Goal: Task Accomplishment & Management: Manage account settings

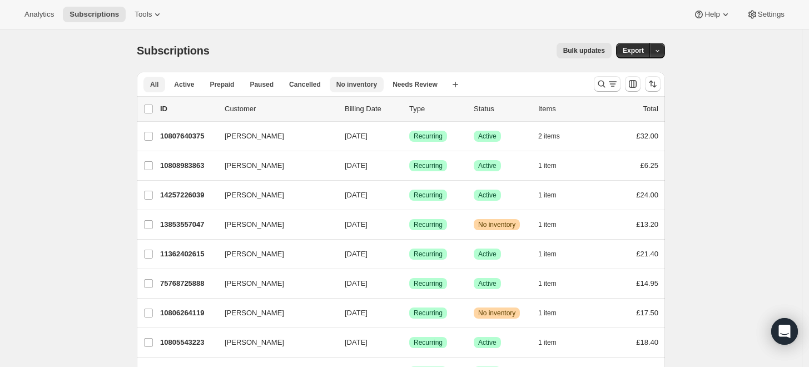
click at [362, 84] on span "No inventory" at bounding box center [356, 84] width 41 height 9
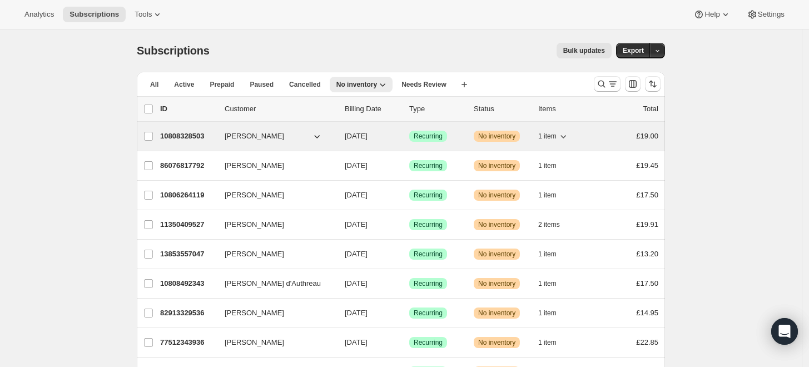
click at [191, 133] on p "10808328503" at bounding box center [188, 136] width 56 height 11
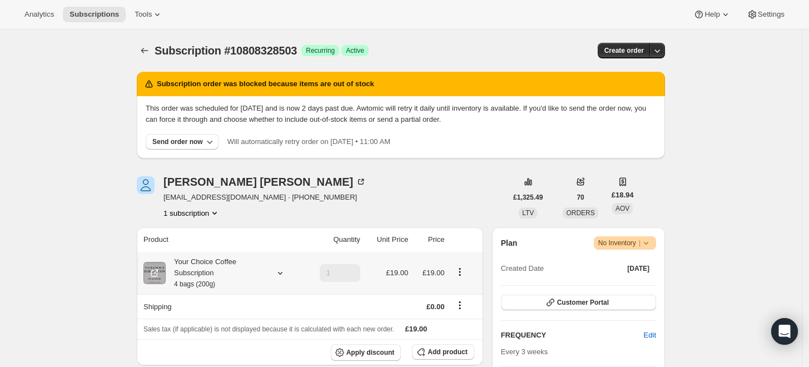
click at [195, 272] on div "Your Choice Coffee Subscription 4 bags (200g)" at bounding box center [216, 272] width 100 height 33
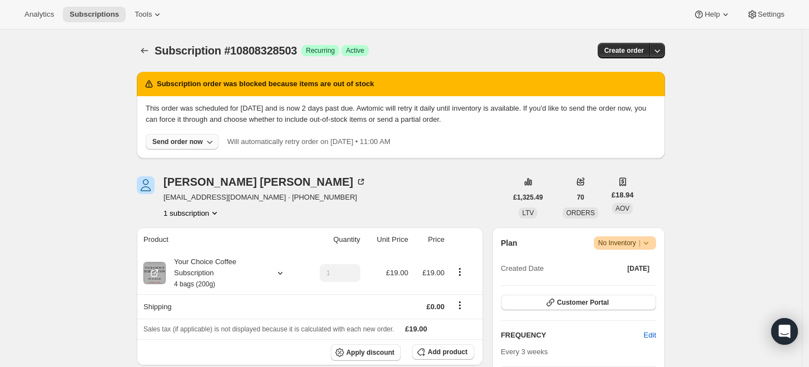
click at [192, 142] on div "Send order now" at bounding box center [177, 141] width 51 height 9
click at [180, 163] on span "Include sold-out items" at bounding box center [160, 164] width 70 height 8
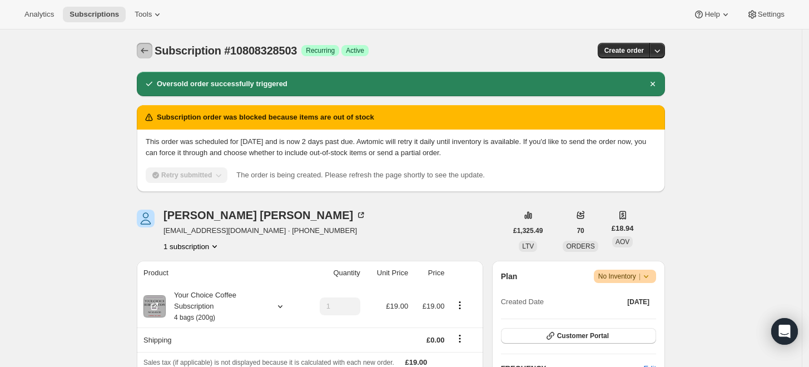
click at [150, 51] on icon "Subscriptions" at bounding box center [144, 50] width 11 height 11
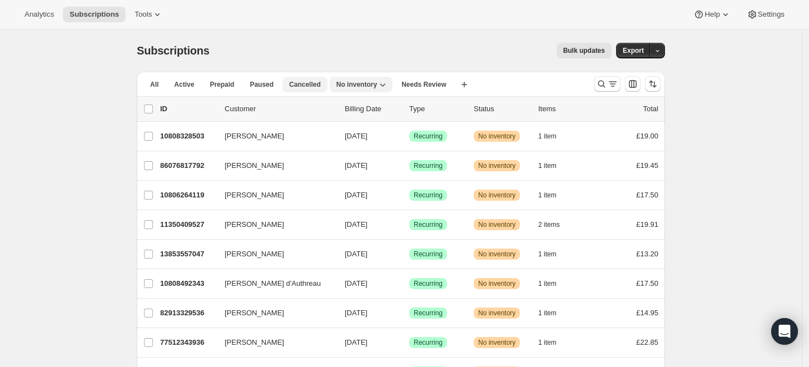
click at [298, 88] on span "Cancelled" at bounding box center [305, 84] width 32 height 9
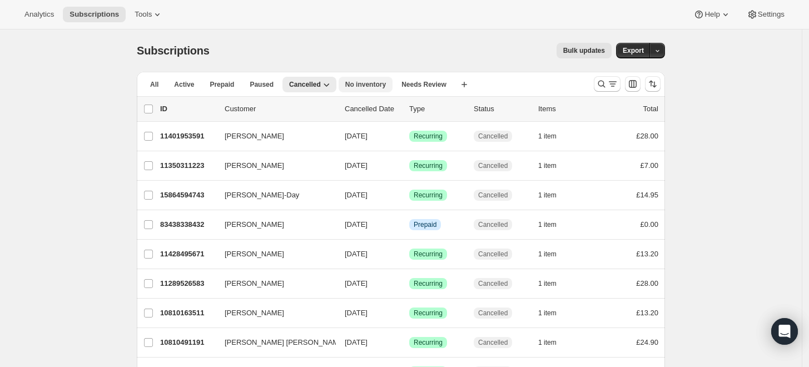
click at [355, 83] on span "No inventory" at bounding box center [365, 84] width 41 height 9
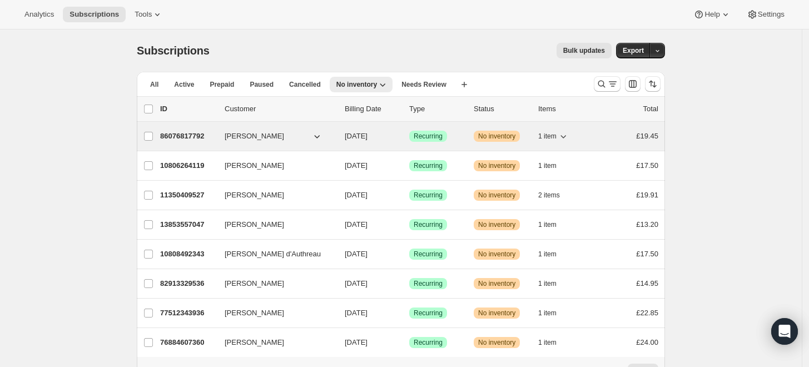
click at [173, 132] on p "86076817792" at bounding box center [188, 136] width 56 height 11
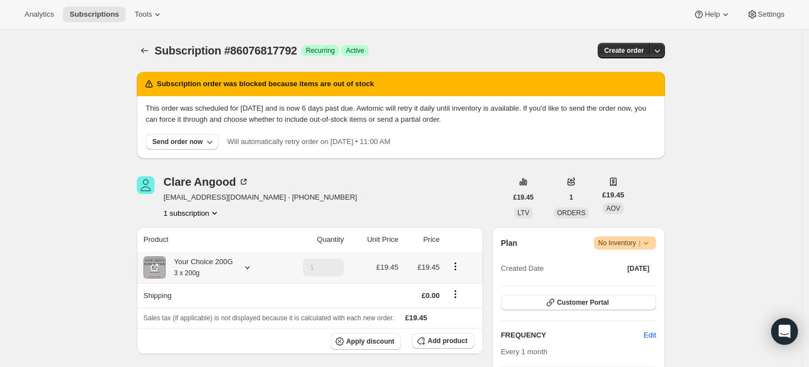
click at [196, 266] on div "Your Choice 200G 3 x 200g" at bounding box center [199, 267] width 67 height 22
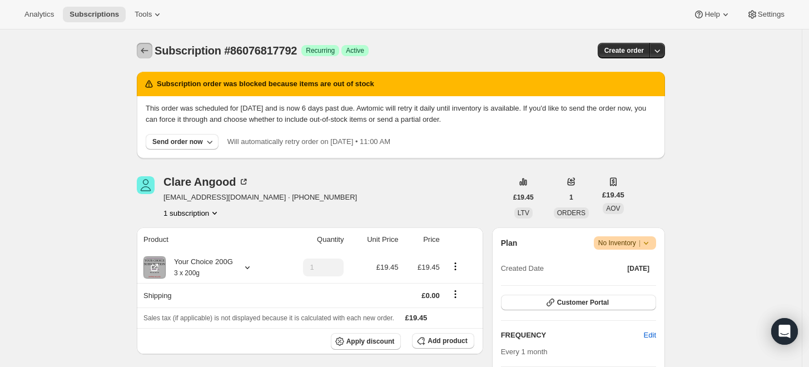
click at [150, 49] on icon "Subscriptions" at bounding box center [144, 50] width 11 height 11
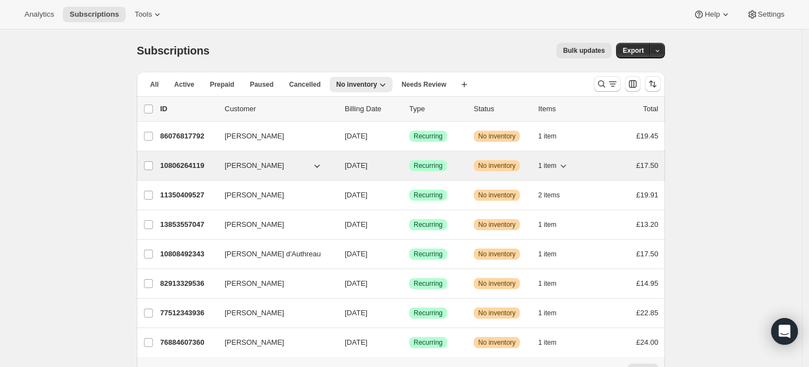
click at [187, 163] on p "10806264119" at bounding box center [188, 165] width 56 height 11
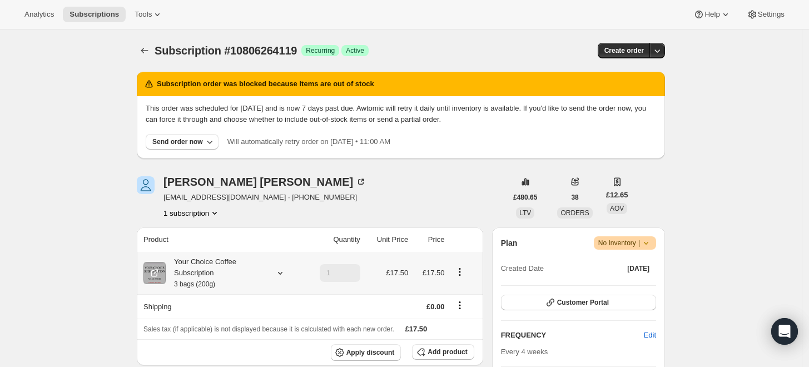
click at [182, 272] on div "Your Choice Coffee Subscription 3 bags (200g)" at bounding box center [216, 272] width 100 height 33
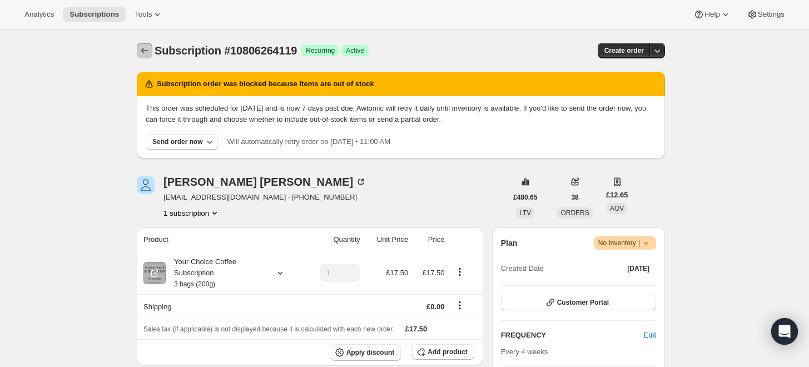
click at [144, 48] on icon "Subscriptions" at bounding box center [144, 50] width 11 height 11
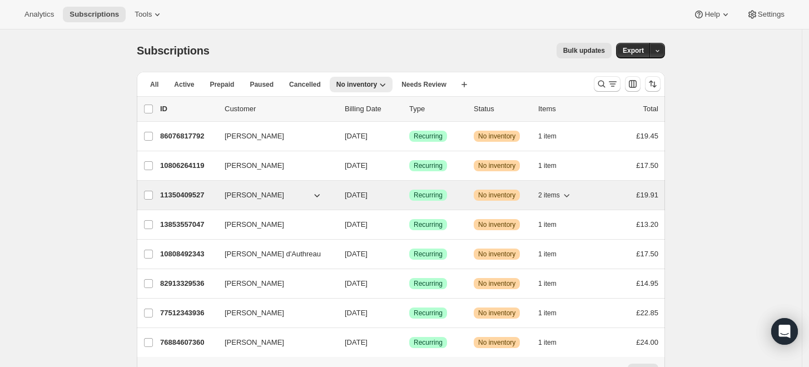
click at [185, 195] on p "11350409527" at bounding box center [188, 195] width 56 height 11
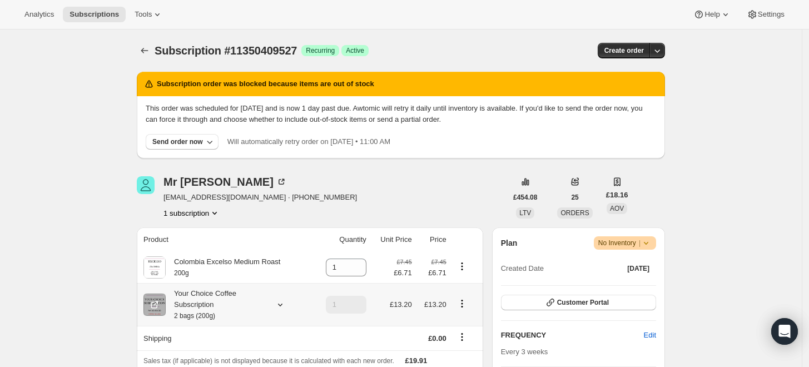
click at [197, 298] on div "Your Choice Coffee Subscription 2 bags (200g)" at bounding box center [216, 304] width 100 height 33
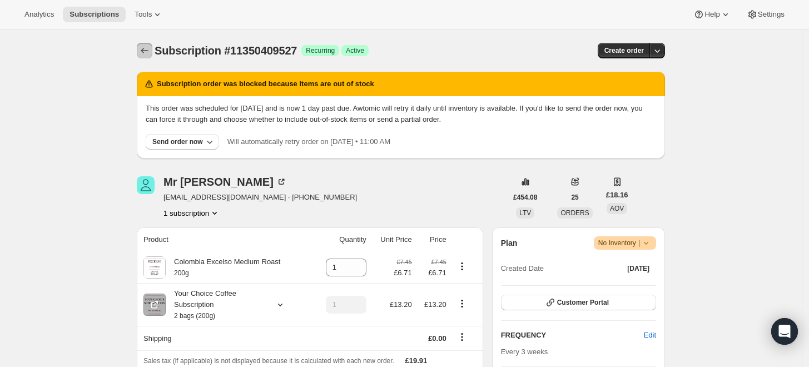
click at [147, 47] on icon "Subscriptions" at bounding box center [144, 50] width 11 height 11
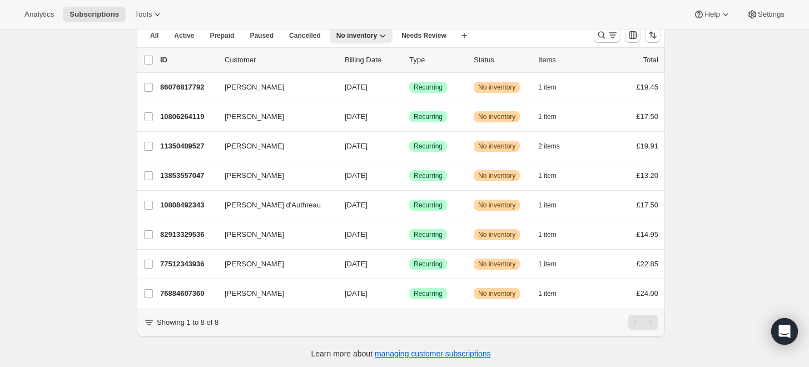
scroll to position [61, 0]
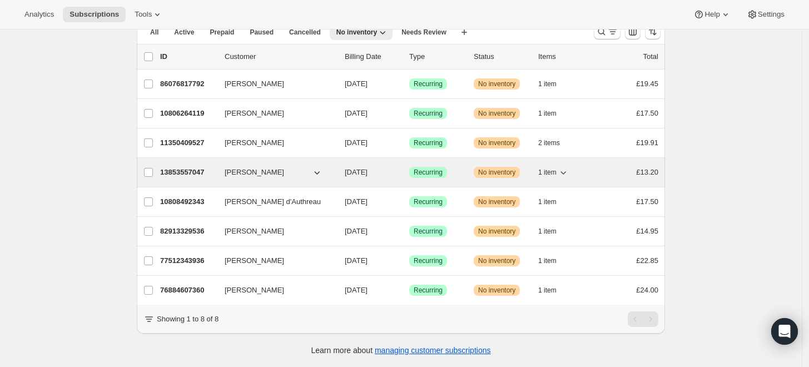
click at [183, 167] on p "13853557047" at bounding box center [188, 172] width 56 height 11
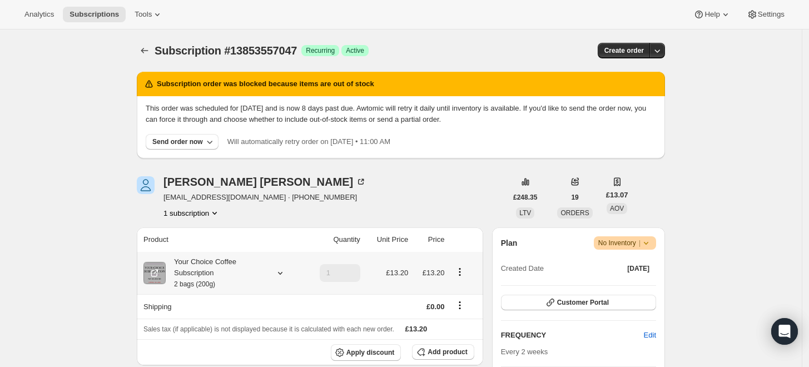
click at [201, 268] on div "Your Choice Coffee Subscription 2 bags (200g)" at bounding box center [216, 272] width 100 height 33
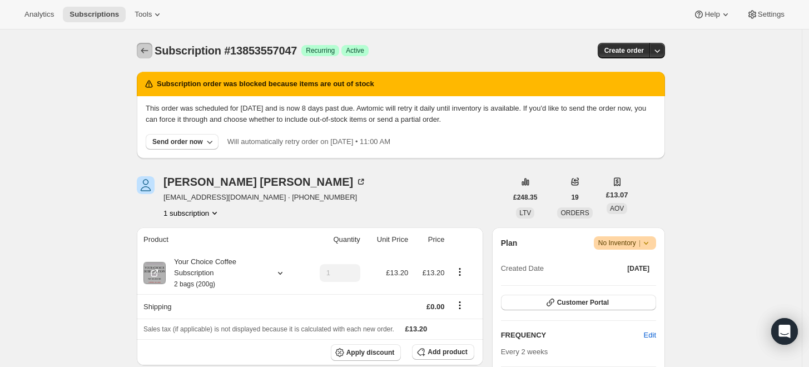
click at [148, 51] on icon "Subscriptions" at bounding box center [144, 51] width 7 height 6
